Goal: Task Accomplishment & Management: Manage account settings

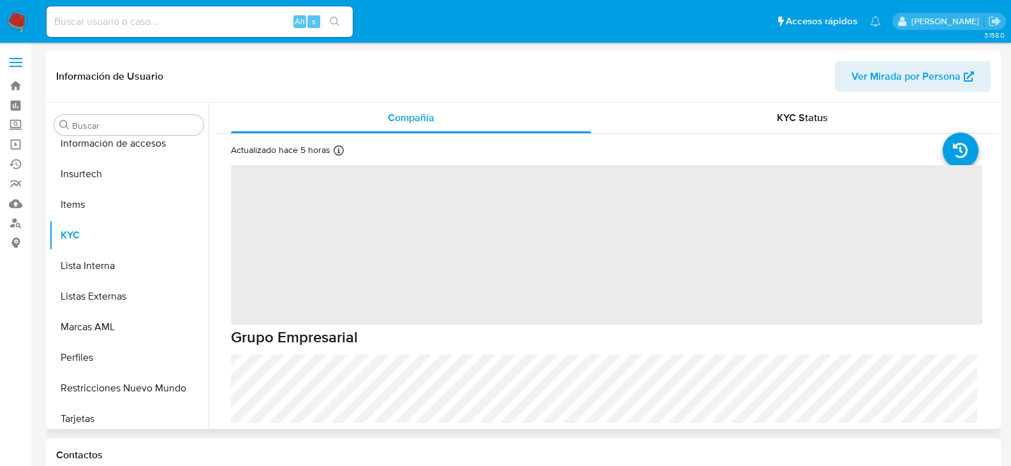
scroll to position [539, 0]
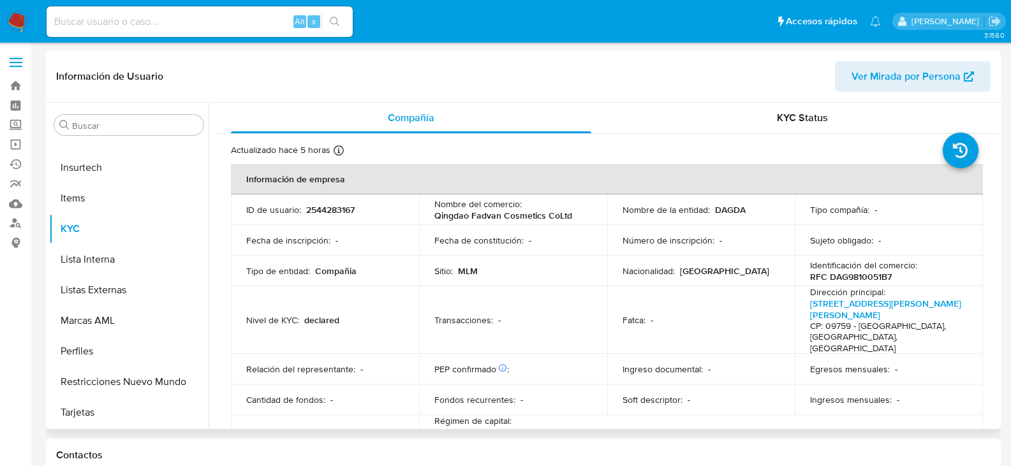
select select "10"
click at [24, 22] on img at bounding box center [17, 22] width 22 height 22
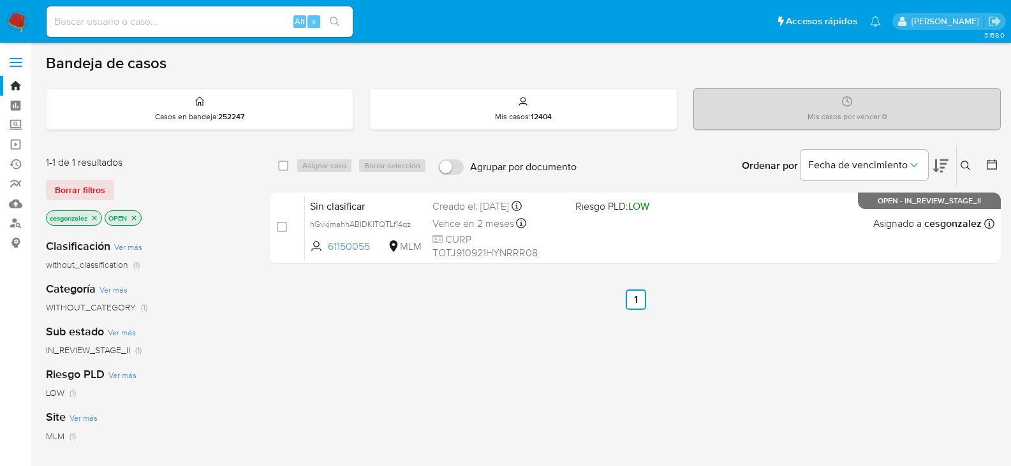
click at [83, 191] on span "Borrar filtros" at bounding box center [80, 190] width 50 height 18
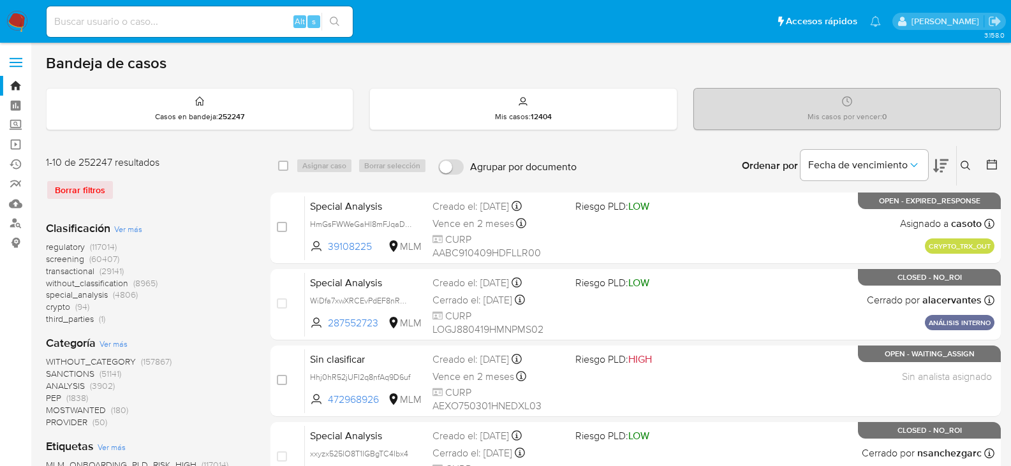
click at [64, 260] on span "screening" at bounding box center [65, 259] width 38 height 13
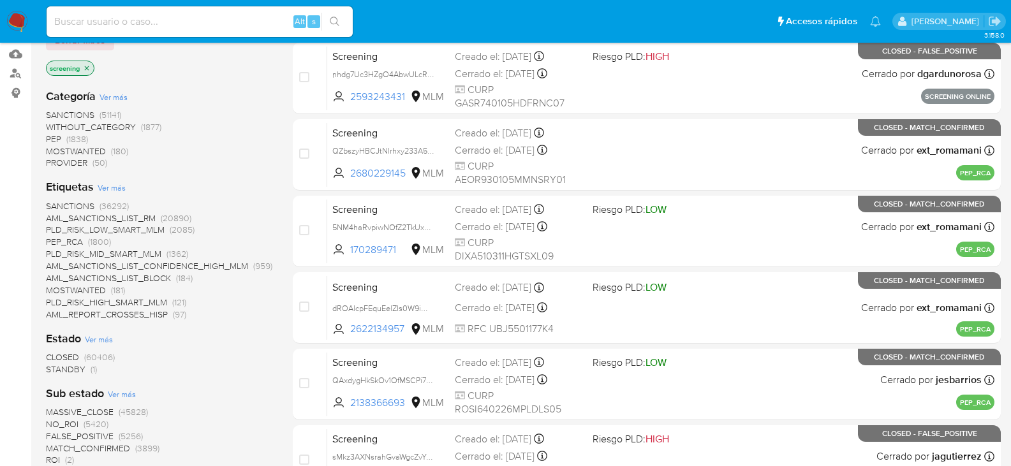
scroll to position [191, 0]
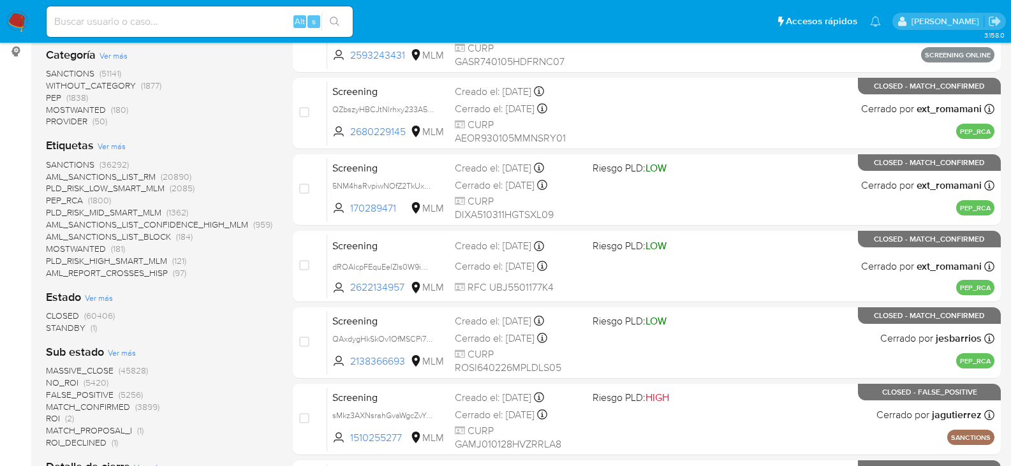
click at [75, 331] on span "STANDBY" at bounding box center [66, 328] width 40 height 13
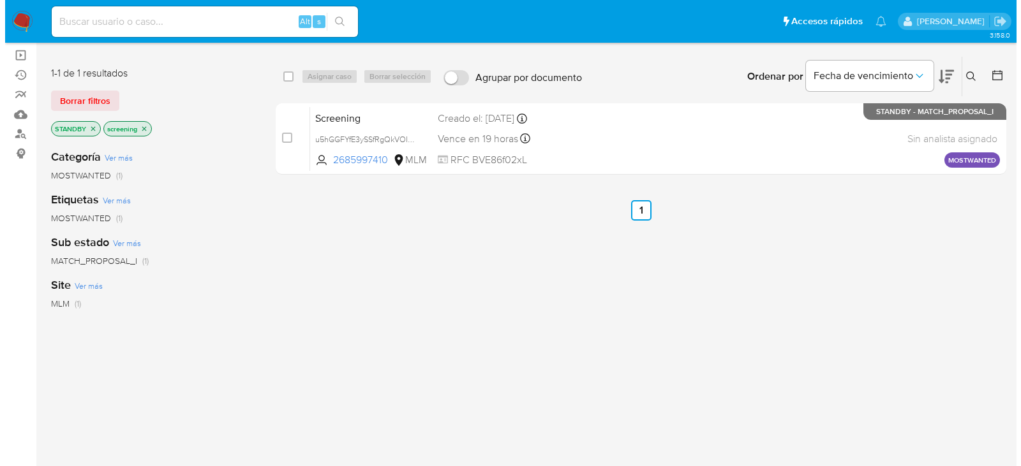
scroll to position [64, 0]
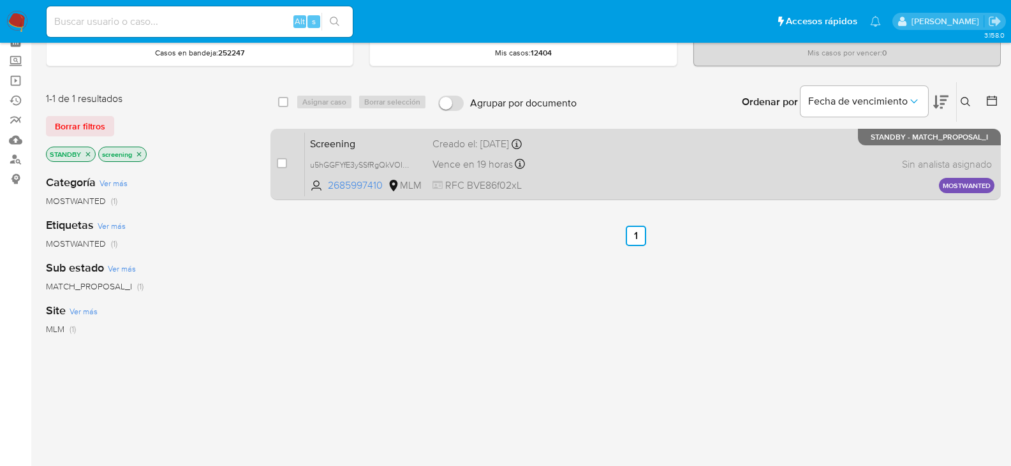
drag, startPoint x: 279, startPoint y: 164, endPoint x: 318, endPoint y: 142, distance: 44.0
click at [280, 163] on input "checkbox" at bounding box center [282, 163] width 10 height 10
checkbox input "true"
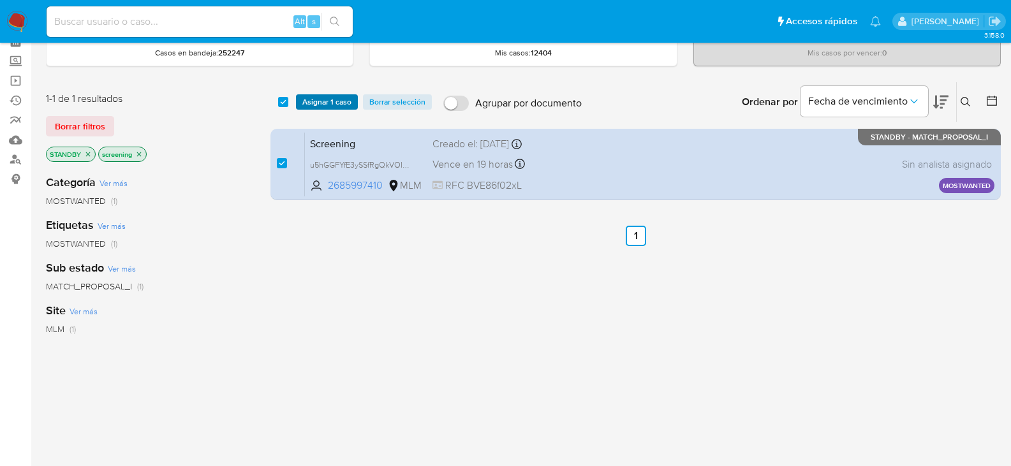
click at [329, 107] on span "Asignar 1 caso" at bounding box center [326, 102] width 49 height 13
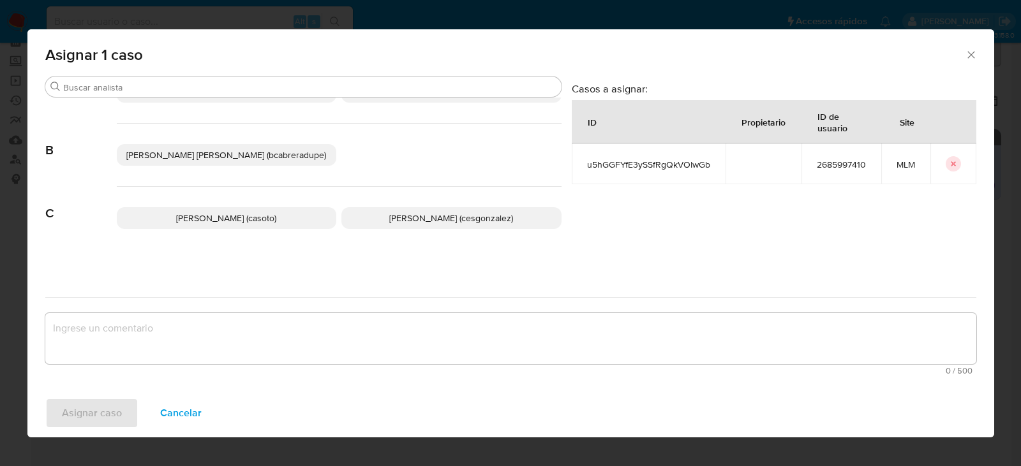
click at [402, 215] on span "Cesar Gonzalez (cesgonzalez)" at bounding box center [451, 218] width 124 height 13
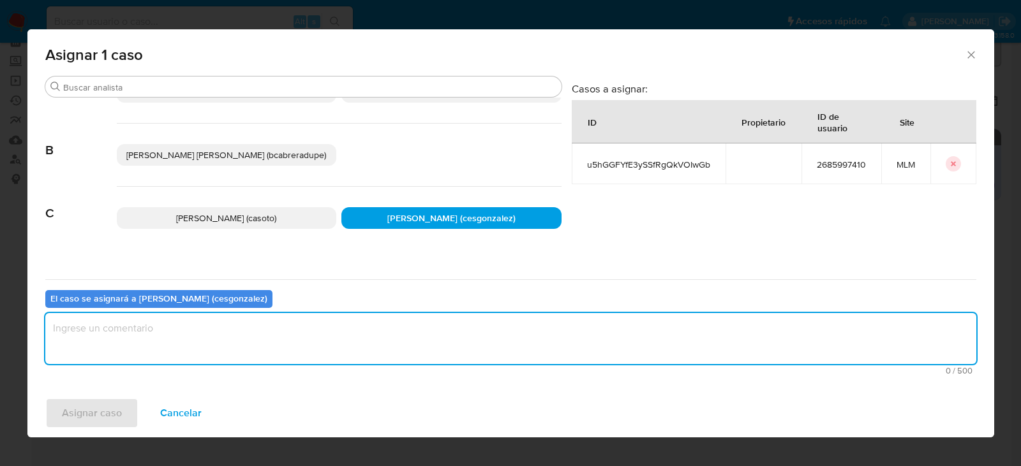
click at [184, 345] on textarea "assign-modal" at bounding box center [510, 338] width 931 height 51
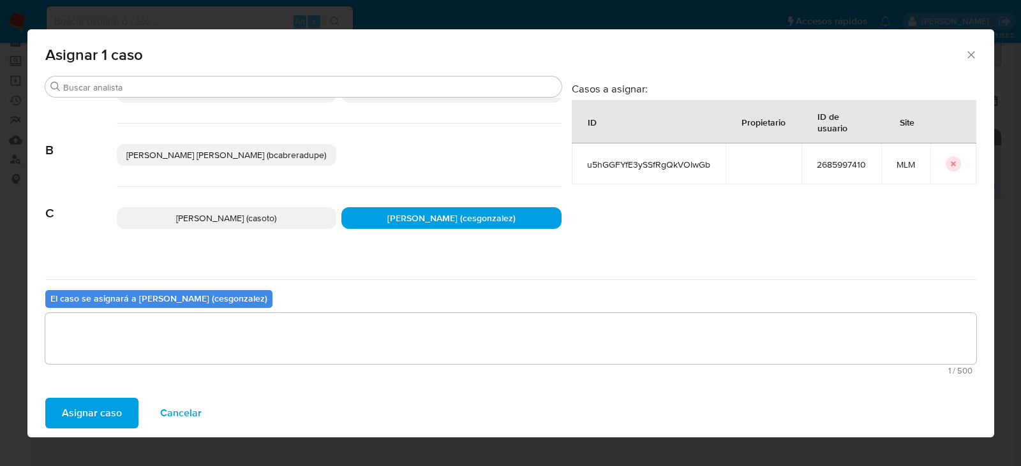
click at [100, 409] on span "Asignar caso" at bounding box center [92, 413] width 60 height 28
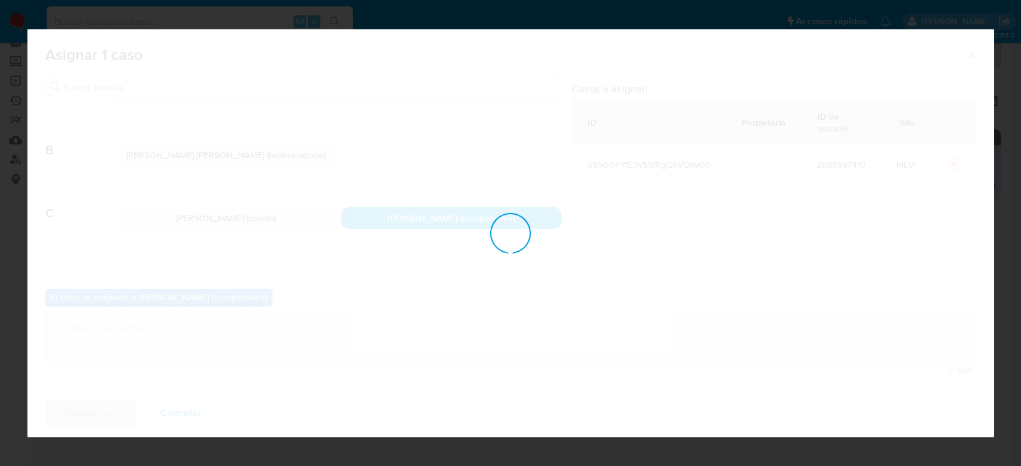
checkbox input "false"
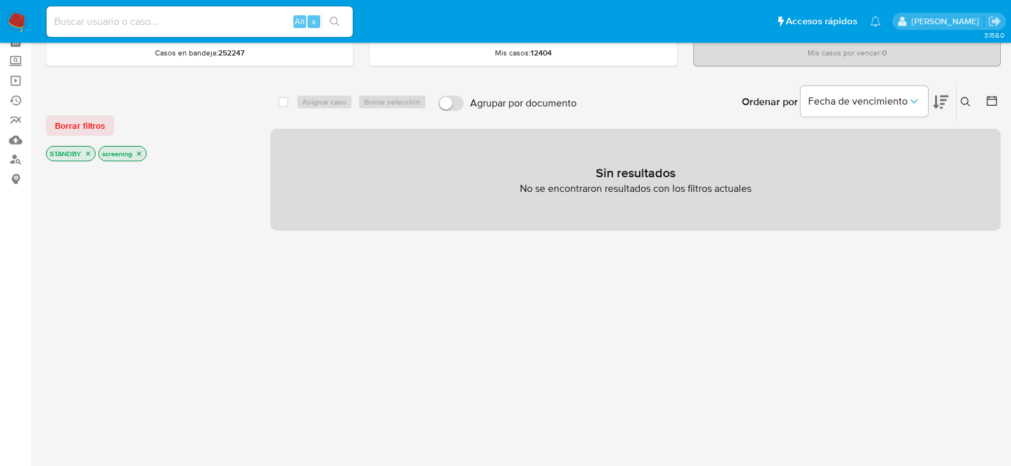
click at [20, 20] on img at bounding box center [17, 22] width 22 height 22
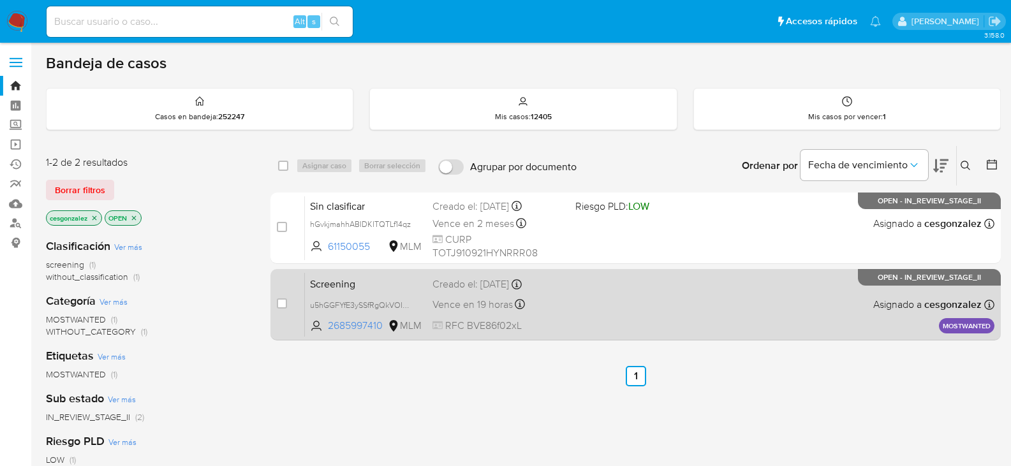
click at [473, 307] on span "Vence en 19 horas" at bounding box center [473, 305] width 80 height 14
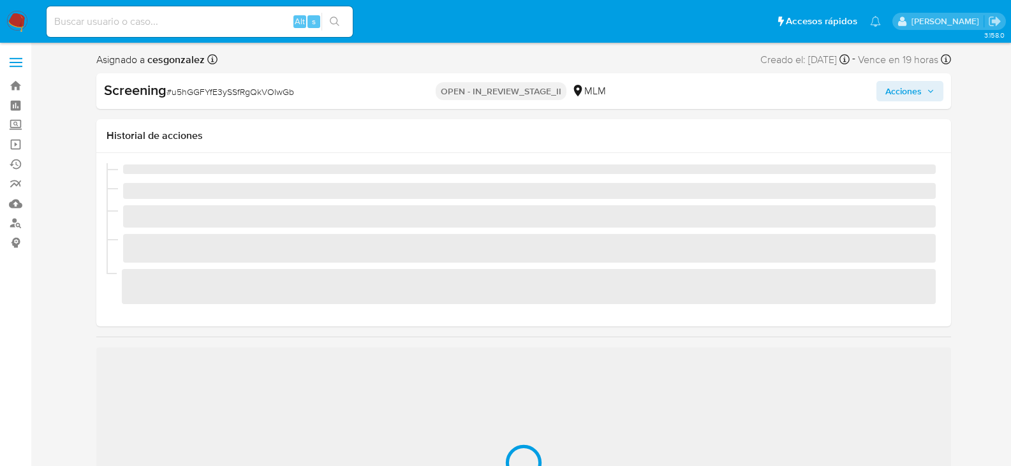
scroll to position [539, 0]
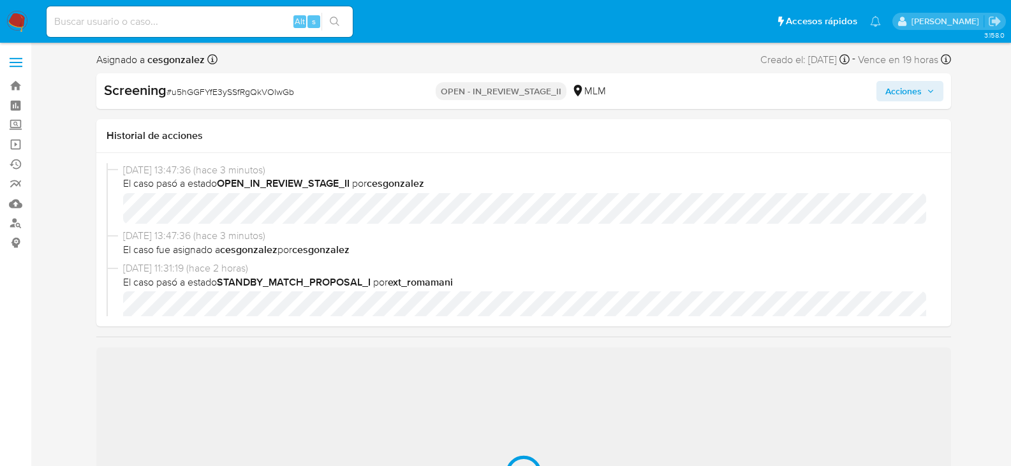
select select "10"
